Goal: Task Accomplishment & Management: Use online tool/utility

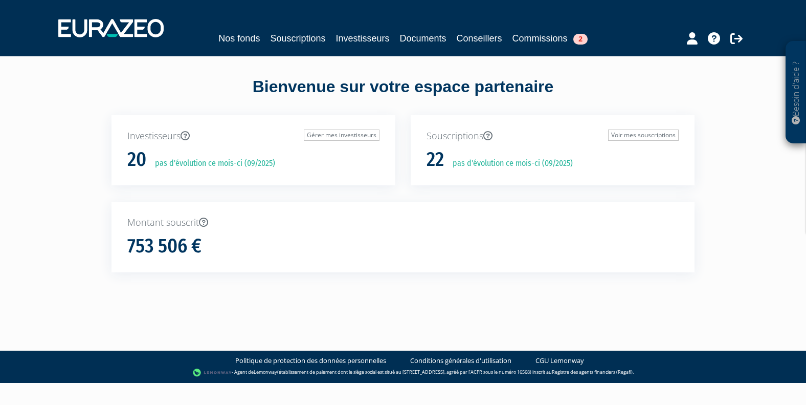
click at [531, 37] on link "Commissions 2" at bounding box center [550, 38] width 75 height 14
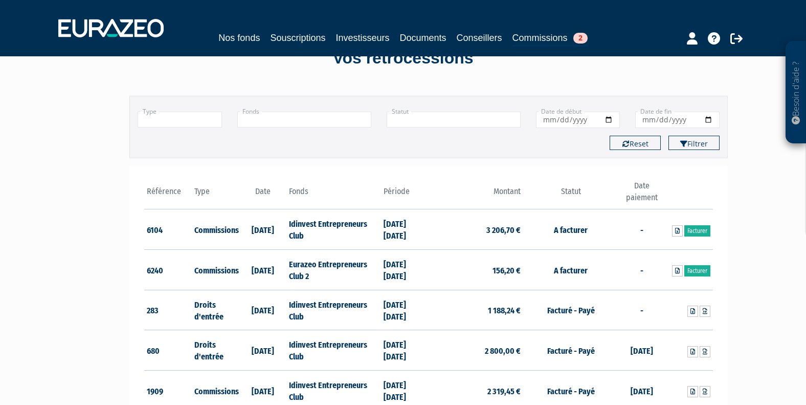
scroll to position [63, 0]
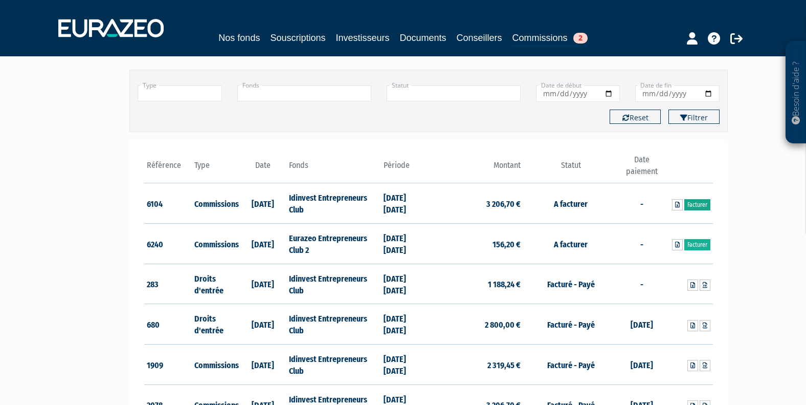
click at [696, 204] on link "Facturer" at bounding box center [697, 204] width 26 height 11
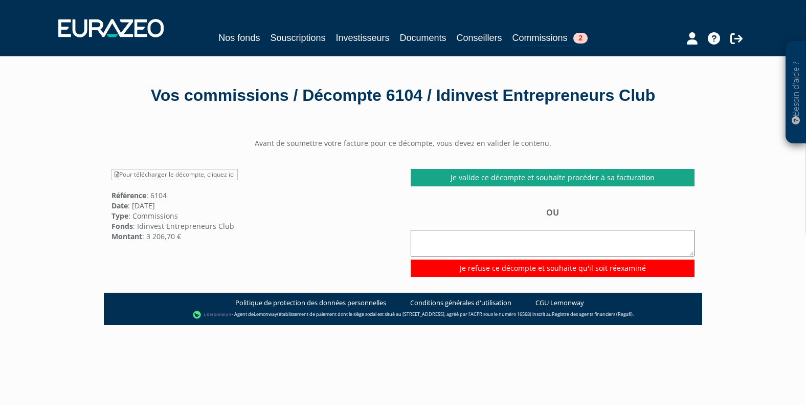
click at [562, 174] on link "Je valide ce décompte et souhaite procéder à sa facturation" at bounding box center [553, 177] width 284 height 17
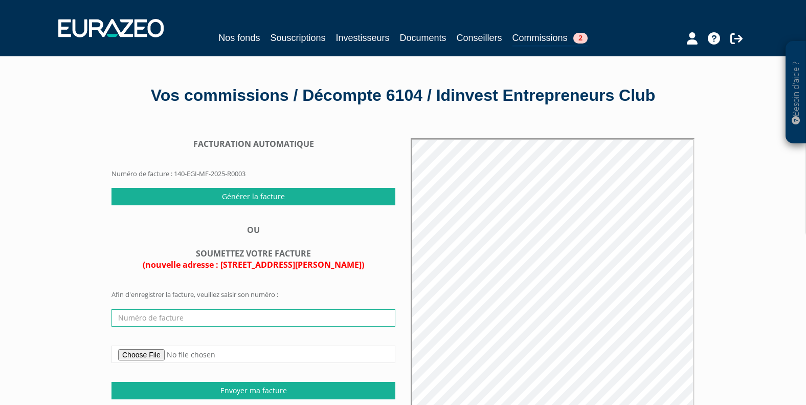
click at [182, 312] on input "text" at bounding box center [254, 317] width 284 height 17
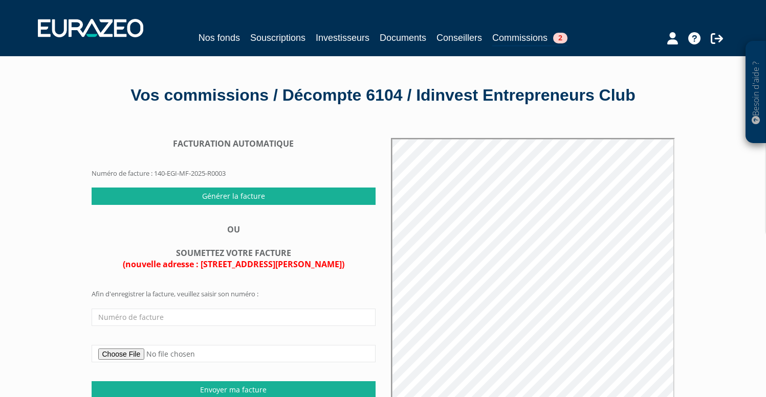
click at [64, 308] on div "Besoin d'aide ? × J'ai besoin d'aide Si vous avez une question à propos du fonc…" at bounding box center [383, 276] width 766 height 553
click at [193, 309] on input "text" at bounding box center [234, 317] width 284 height 17
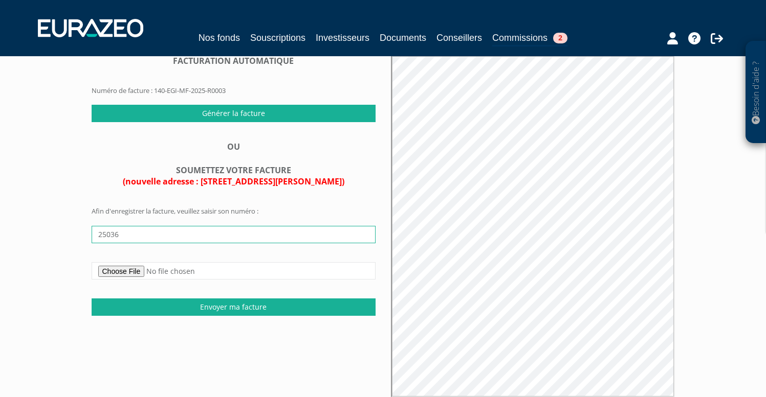
type input "25036"
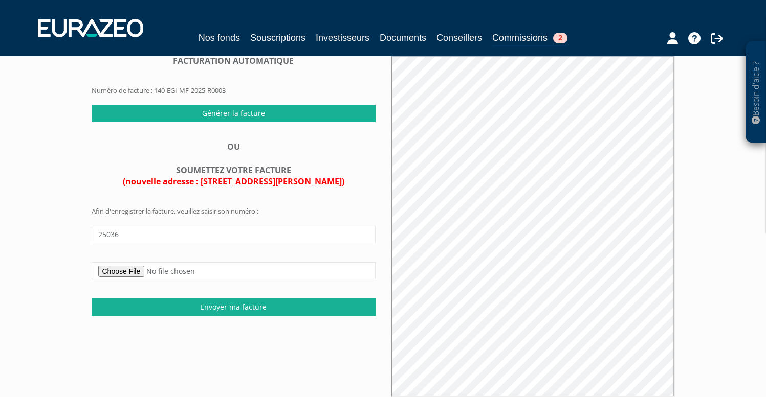
click at [235, 302] on input "Envoyer ma facture" at bounding box center [234, 307] width 284 height 17
click at [300, 192] on div "FACTURATION AUTOMATIQUE Numéro de facture : 140-EGI-MF-2025-R0003 Générer la fa…" at bounding box center [233, 185] width 299 height 261
click at [280, 112] on input "Générer la facture" at bounding box center [234, 113] width 284 height 17
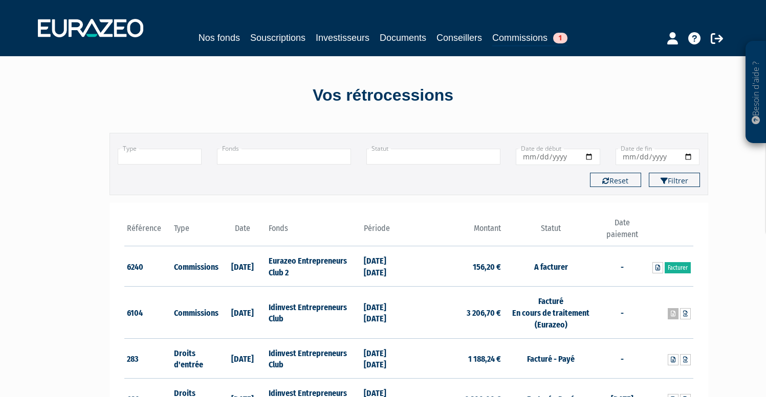
click at [673, 313] on icon at bounding box center [673, 314] width 5 height 6
click at [687, 315] on icon at bounding box center [685, 314] width 5 height 6
click at [682, 265] on link "Facturer" at bounding box center [677, 267] width 26 height 11
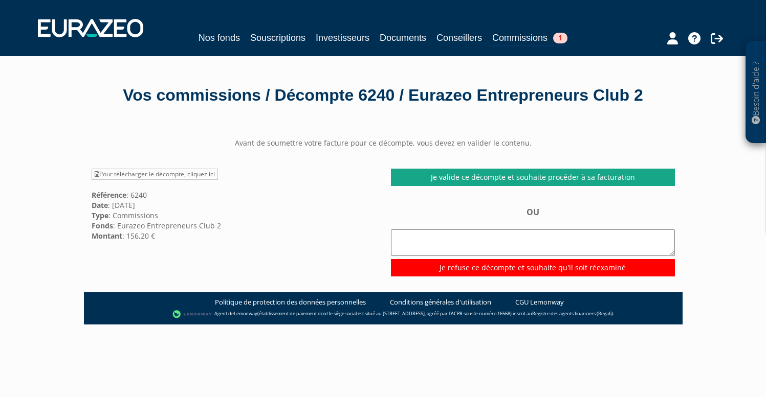
click at [496, 176] on link "Je valide ce décompte et souhaite procéder à sa facturation" at bounding box center [533, 177] width 284 height 17
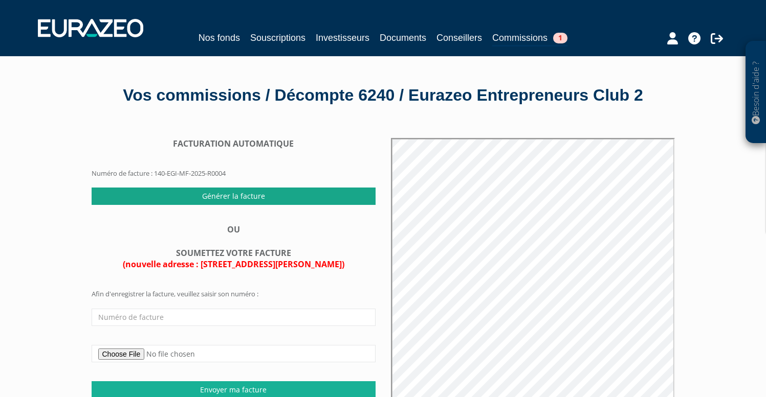
click at [243, 194] on input "Générer la facture" at bounding box center [234, 196] width 284 height 17
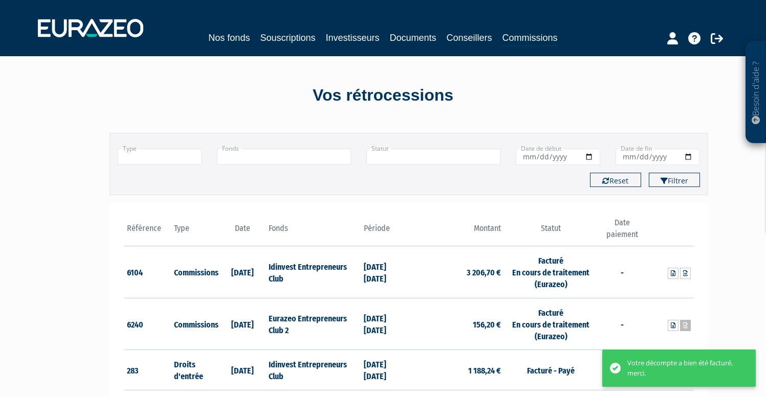
click at [684, 323] on icon at bounding box center [685, 326] width 5 height 6
